Goal: Connect with others: Connect with others

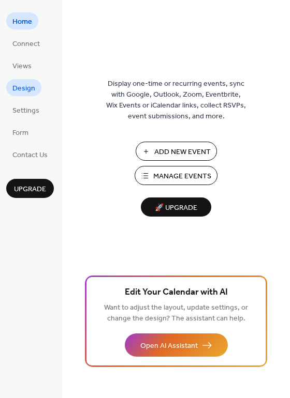
click at [32, 94] on span "Design" at bounding box center [23, 88] width 23 height 11
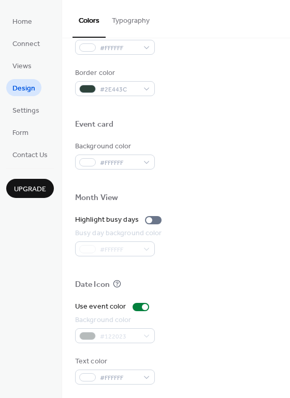
scroll to position [443, 0]
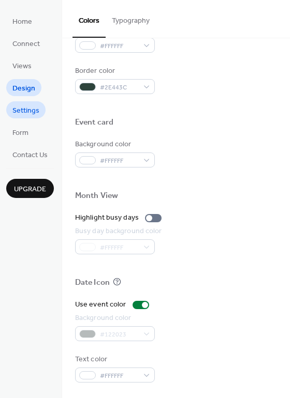
click at [37, 114] on span "Settings" at bounding box center [25, 110] width 27 height 11
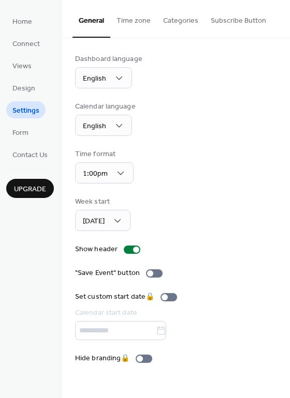
click at [228, 23] on button "Subscribe Button" at bounding box center [238, 18] width 68 height 37
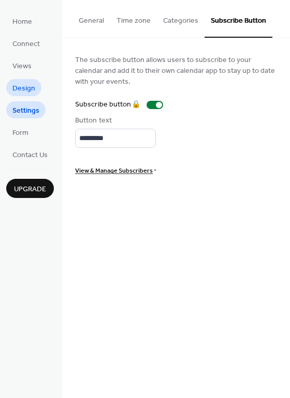
click at [20, 85] on span "Design" at bounding box center [23, 88] width 23 height 11
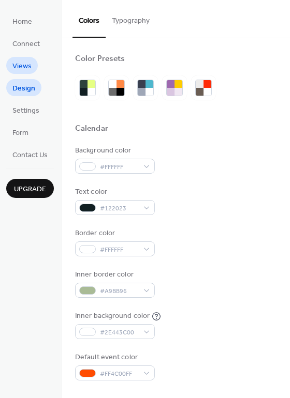
click at [23, 63] on span "Views" at bounding box center [21, 66] width 19 height 11
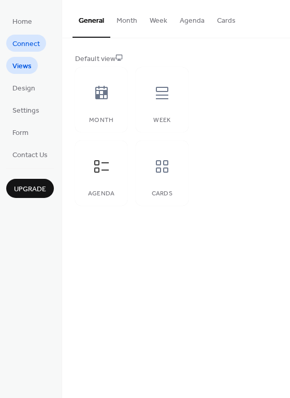
click at [25, 47] on span "Connect" at bounding box center [25, 44] width 27 height 11
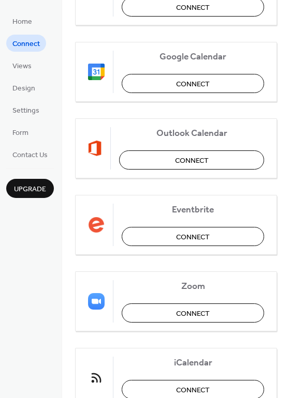
scroll to position [204, 0]
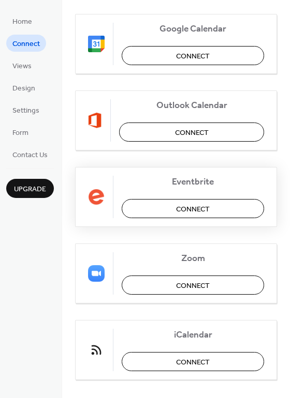
click at [195, 207] on span "Connect" at bounding box center [193, 209] width 34 height 11
